Goal: Task Accomplishment & Management: Manage account settings

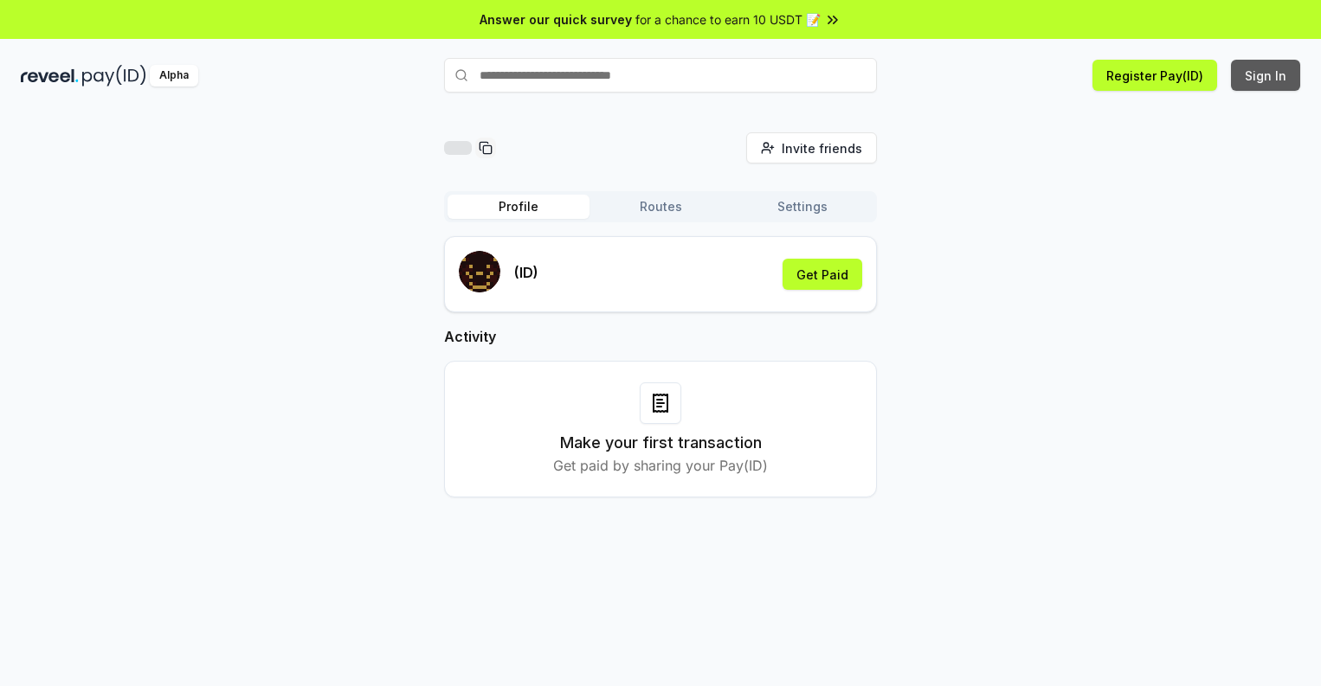
click at [1266, 75] on button "Sign In" at bounding box center [1265, 75] width 69 height 31
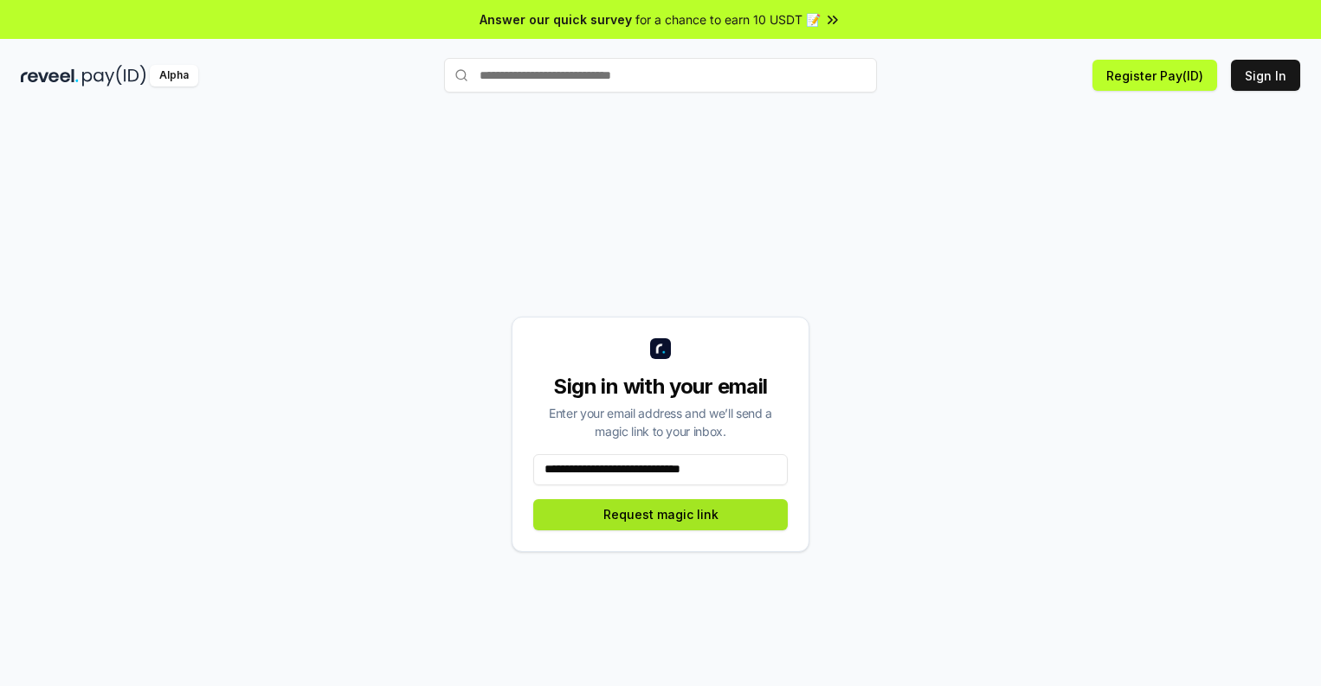
type input "**********"
click at [660, 514] on button "Request magic link" at bounding box center [660, 514] width 254 height 31
